Goal: Understand process/instructions: Learn about a topic

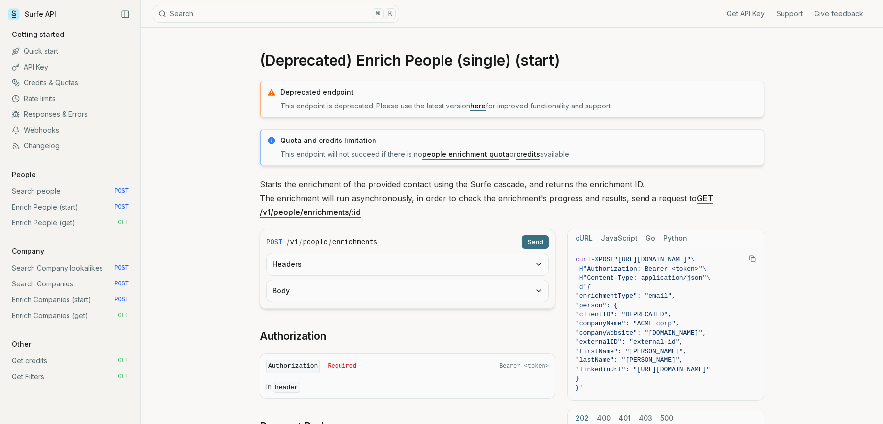
click at [47, 50] on link "Quick start" at bounding box center [70, 51] width 125 height 16
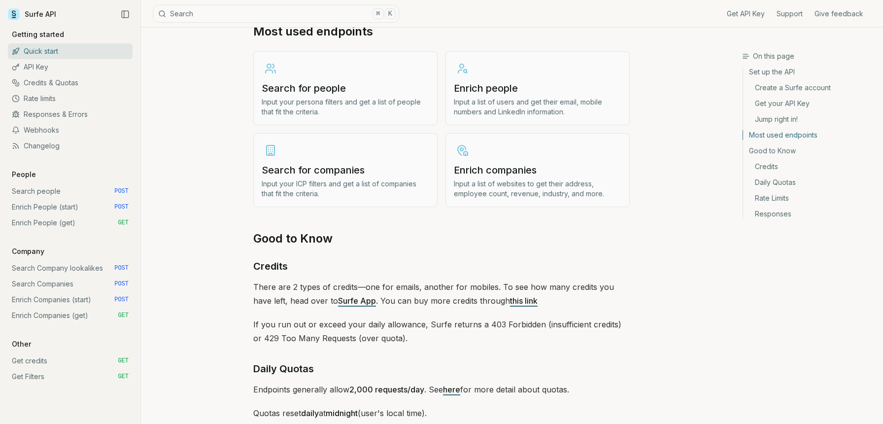
scroll to position [1268, 0]
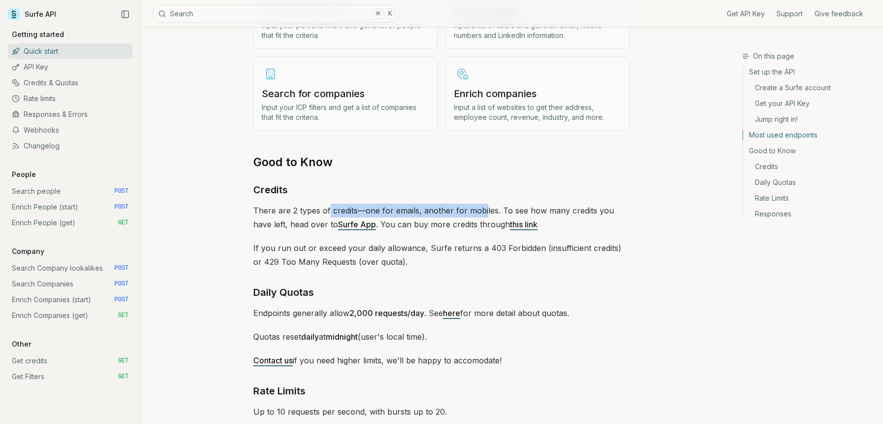
drag, startPoint x: 330, startPoint y: 206, endPoint x: 483, endPoint y: 208, distance: 153.2
click at [483, 208] on p "There are 2 types of credits—one for emails, another for mobiles. To see how ma…" at bounding box center [441, 217] width 376 height 28
click at [485, 187] on h3 "Credits" at bounding box center [441, 190] width 376 height 16
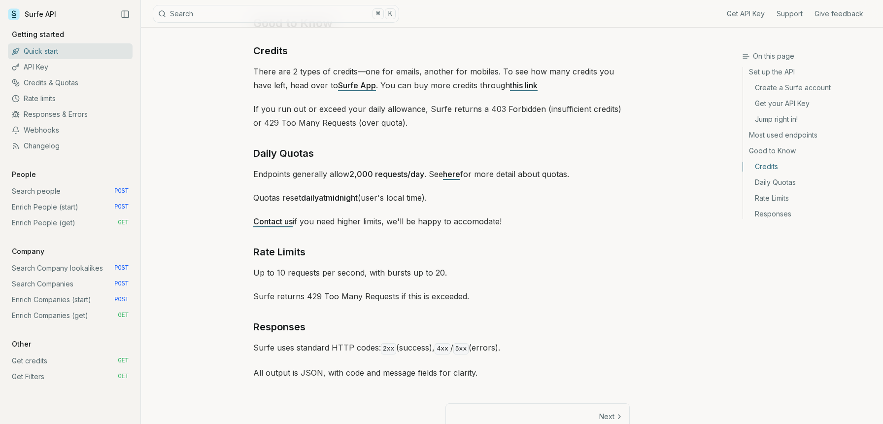
scroll to position [1435, 0]
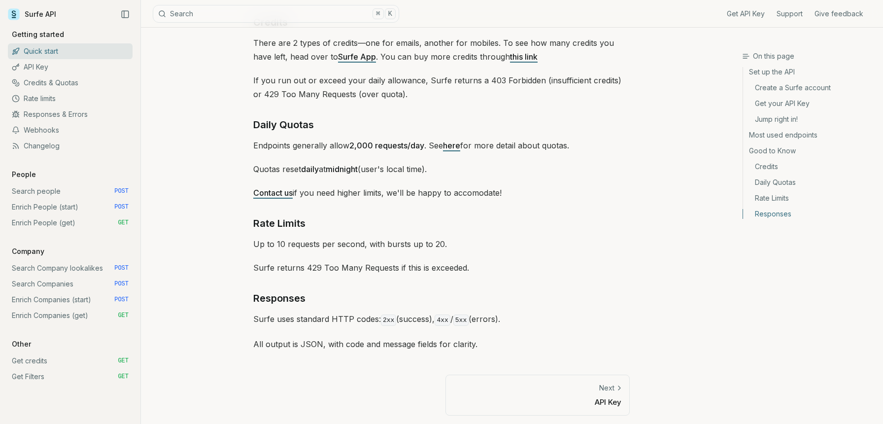
click at [549, 397] on p "API Key" at bounding box center [537, 402] width 167 height 10
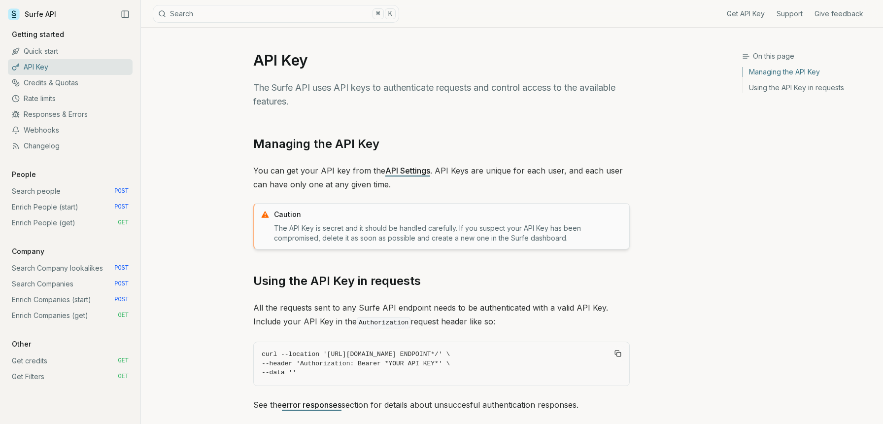
click at [400, 173] on link "API Settings" at bounding box center [407, 171] width 45 height 10
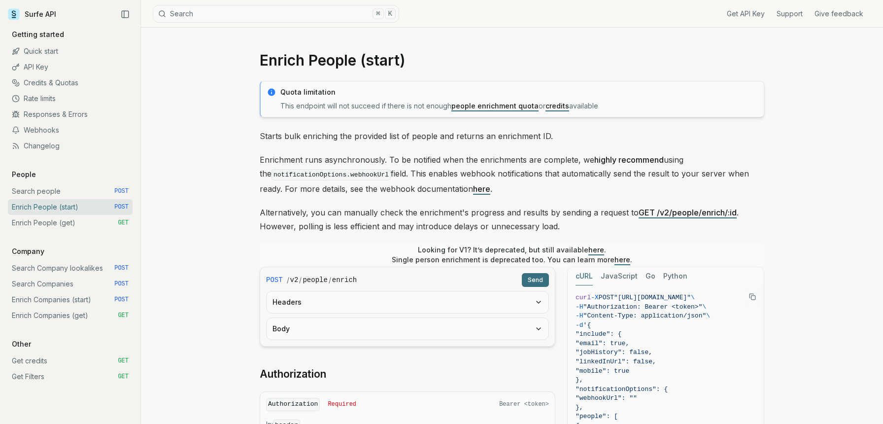
click at [447, 139] on p "Starts bulk enriching the provided list of people and returns an enrichment ID." at bounding box center [512, 136] width 504 height 14
click at [447, 143] on div "Quota limitation This endpoint will not succeed if there is not enough people e…" at bounding box center [512, 407] width 504 height 653
click at [442, 166] on p "Enrichment runs asynchronously. To be notified when the enrichments are complet…" at bounding box center [512, 174] width 504 height 43
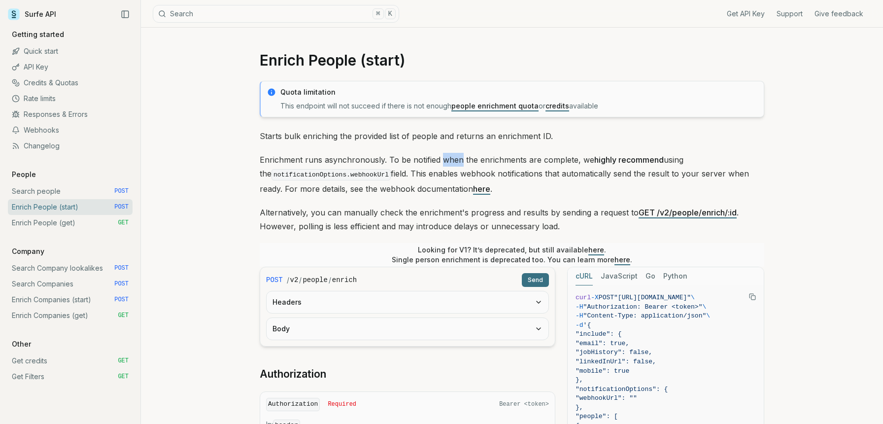
click at [442, 166] on p "Enrichment runs asynchronously. To be notified when the enrichments are complet…" at bounding box center [512, 174] width 504 height 43
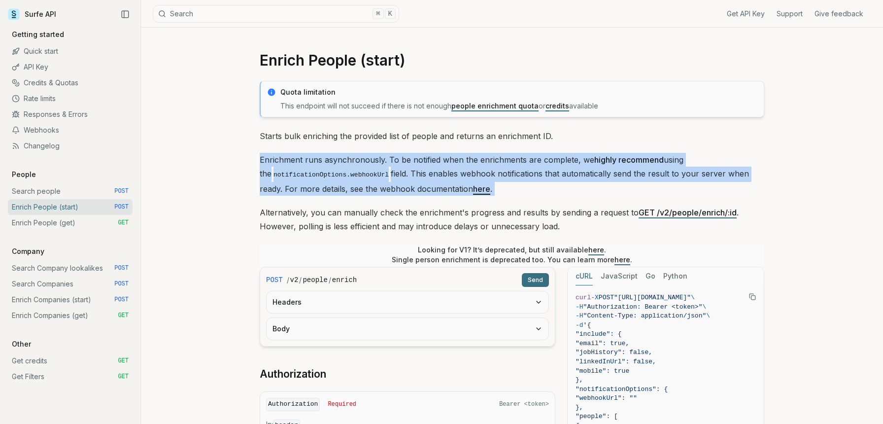
click at [442, 166] on p "Enrichment runs asynchronously. To be notified when the enrichments are complet…" at bounding box center [512, 174] width 504 height 43
click at [444, 154] on p "Enrichment runs asynchronously. To be notified when the enrichments are complet…" at bounding box center [512, 174] width 504 height 43
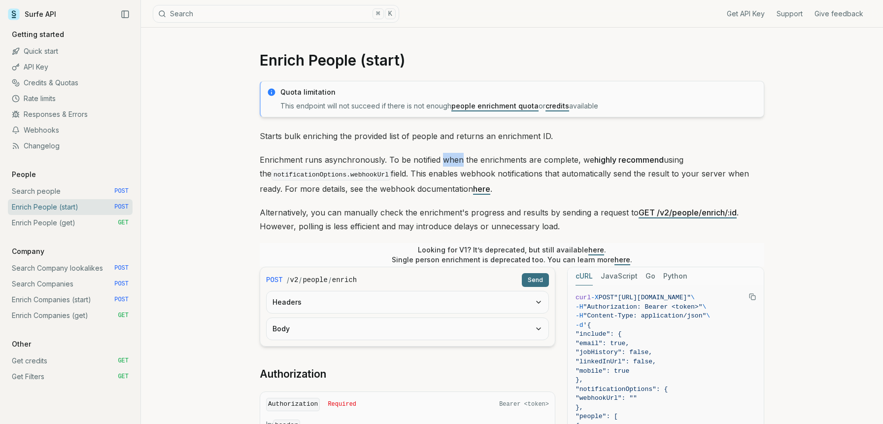
click at [444, 154] on p "Enrichment runs asynchronously. To be notified when the enrichments are complet…" at bounding box center [512, 174] width 504 height 43
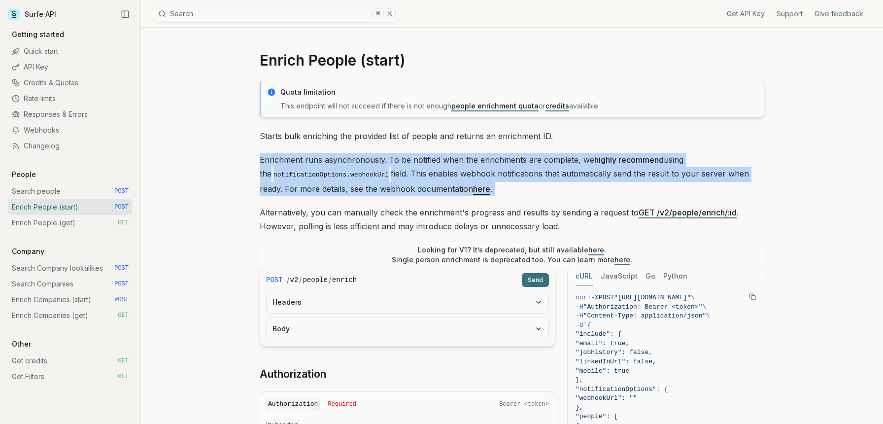
click at [444, 154] on p "Enrichment runs asynchronously. To be notified when the enrichments are complet…" at bounding box center [512, 174] width 504 height 43
click at [398, 301] on button "Headers" at bounding box center [407, 302] width 282 height 22
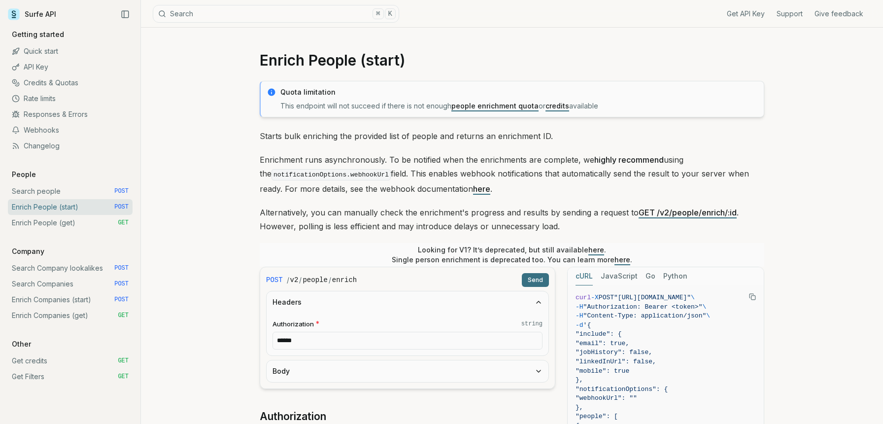
click at [393, 330] on fieldset "Authorization * string ******" at bounding box center [407, 334] width 270 height 31
click at [389, 344] on input "******" at bounding box center [407, 341] width 270 height 18
click at [534, 276] on button "Send" at bounding box center [535, 280] width 27 height 14
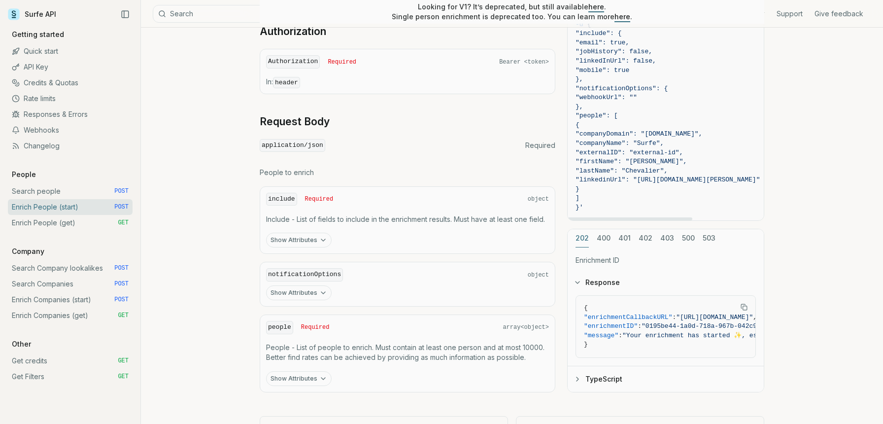
scroll to position [533, 0]
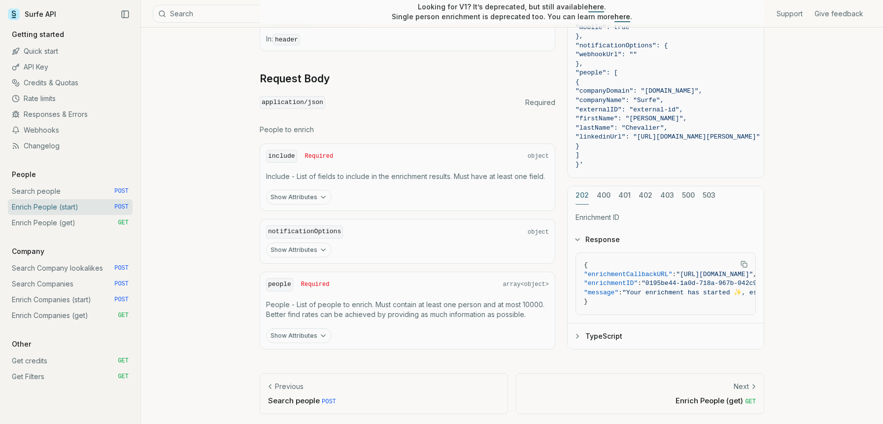
click at [41, 48] on link "Quick start" at bounding box center [70, 51] width 125 height 16
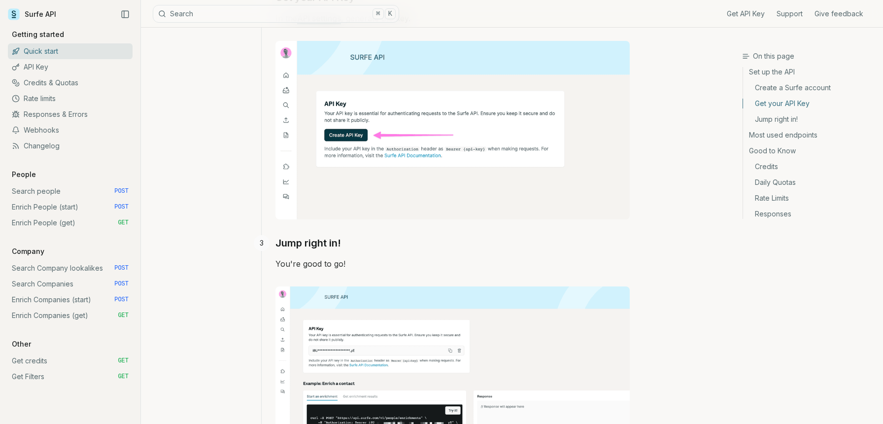
scroll to position [485, 0]
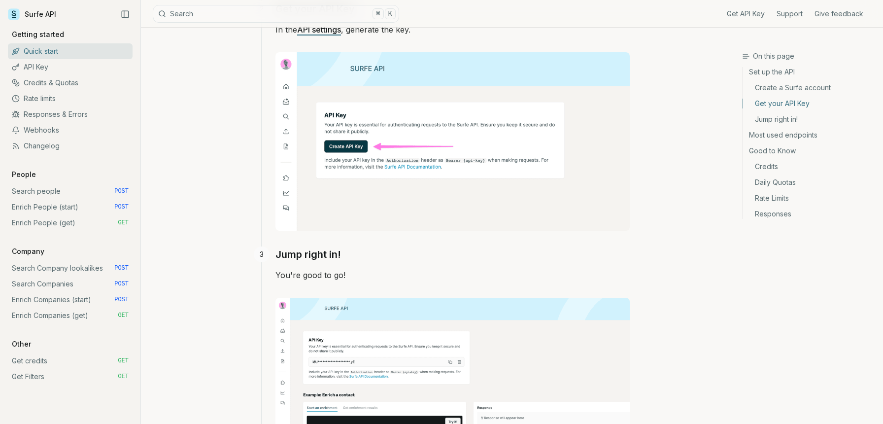
click at [45, 67] on link "API Key" at bounding box center [70, 67] width 125 height 16
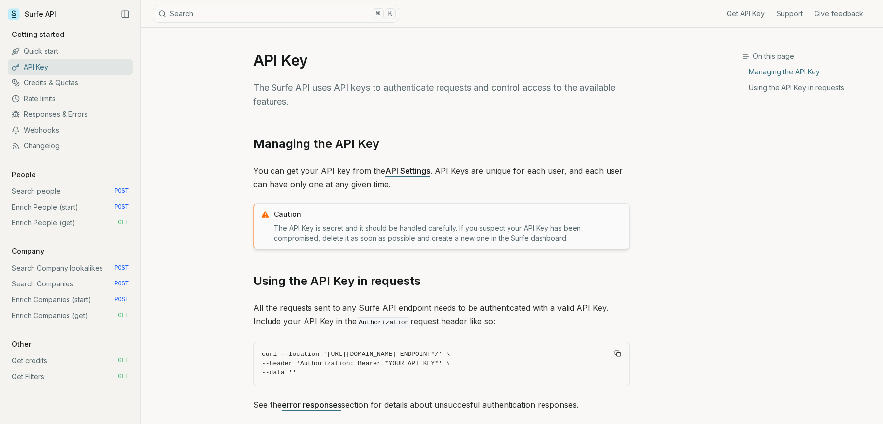
click at [64, 54] on link "Quick start" at bounding box center [70, 51] width 125 height 16
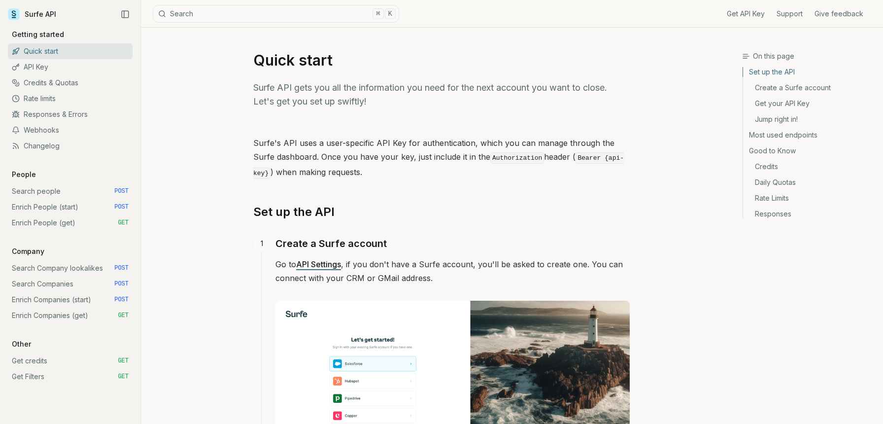
click at [325, 262] on link "API Settings" at bounding box center [318, 264] width 45 height 10
